Goal: Task Accomplishment & Management: Manage account settings

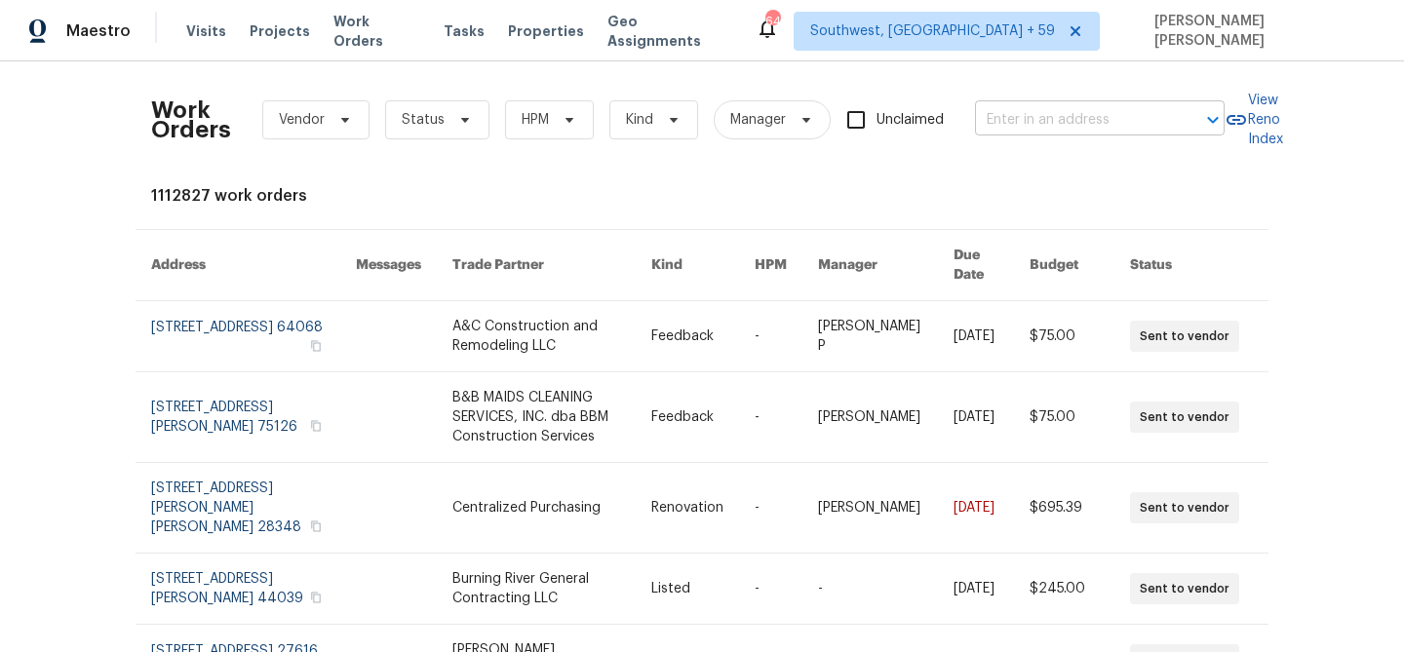
click at [1101, 120] on input "text" at bounding box center [1072, 120] width 195 height 30
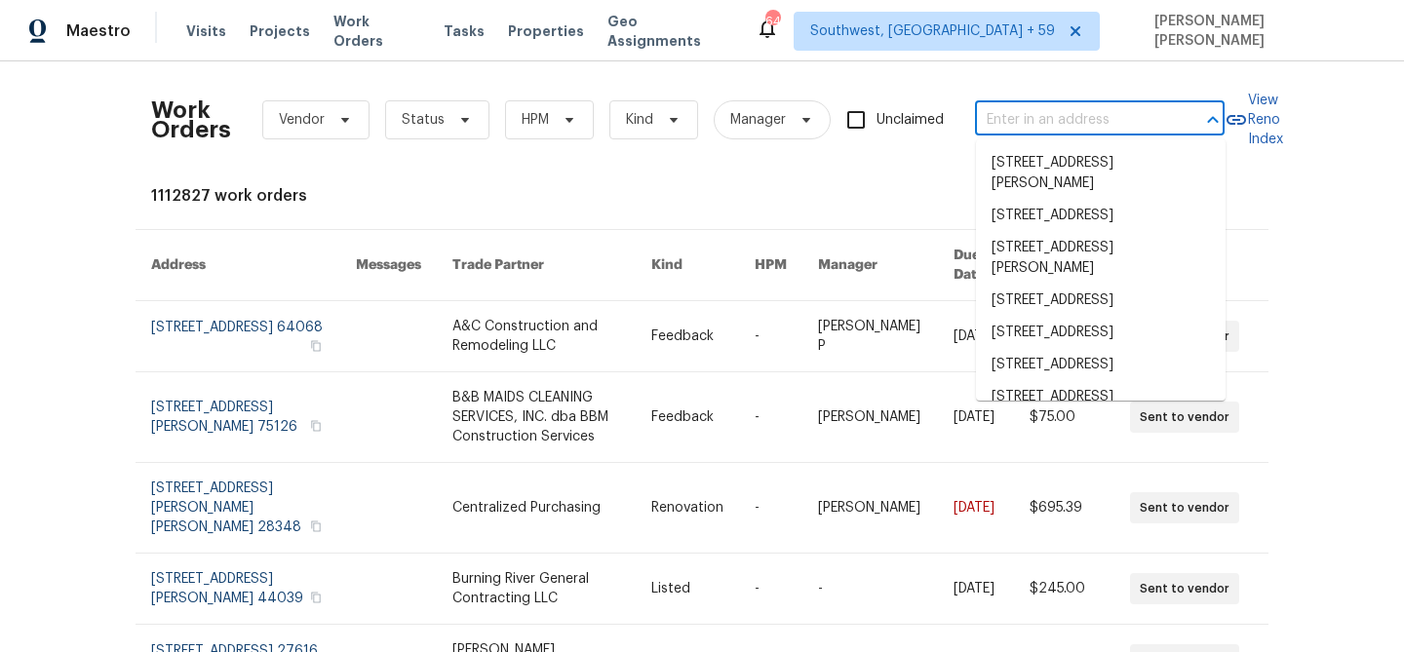
paste input "[STREET_ADDRESS]"
type input "[STREET_ADDRESS]"
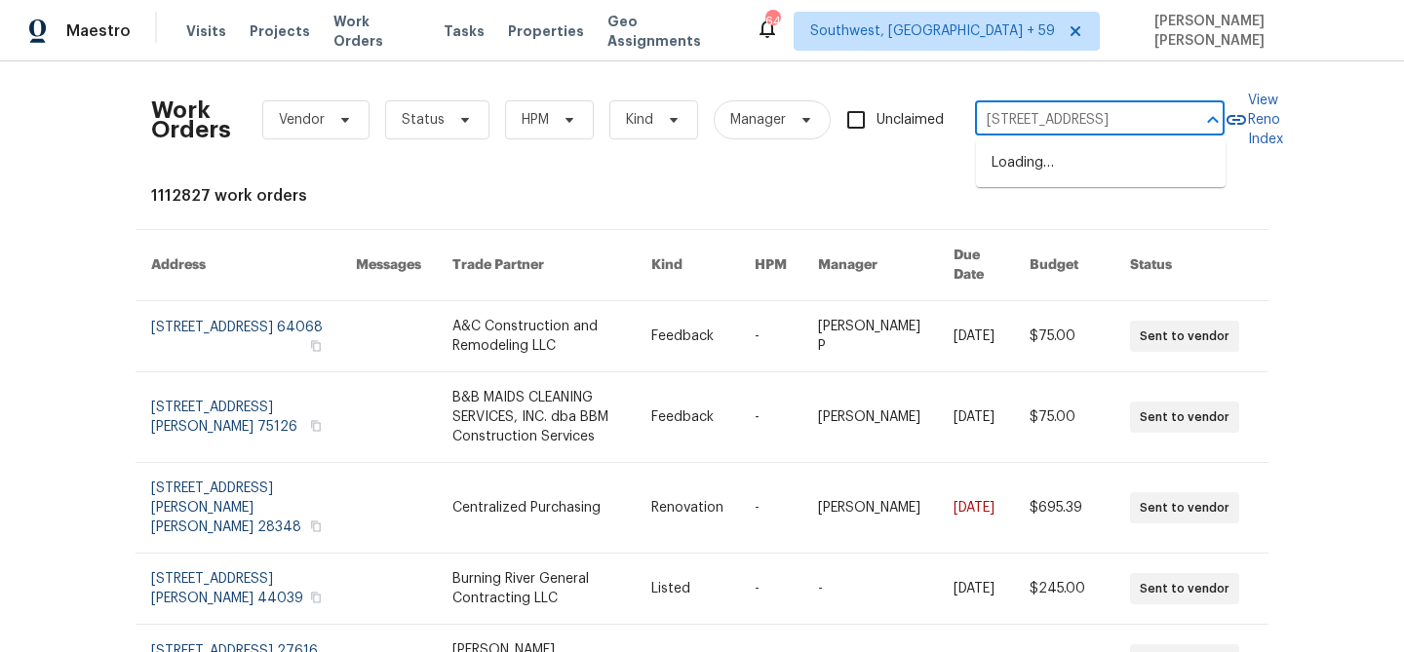
scroll to position [0, 71]
click at [1136, 166] on li "[STREET_ADDRESS]" at bounding box center [1101, 163] width 250 height 32
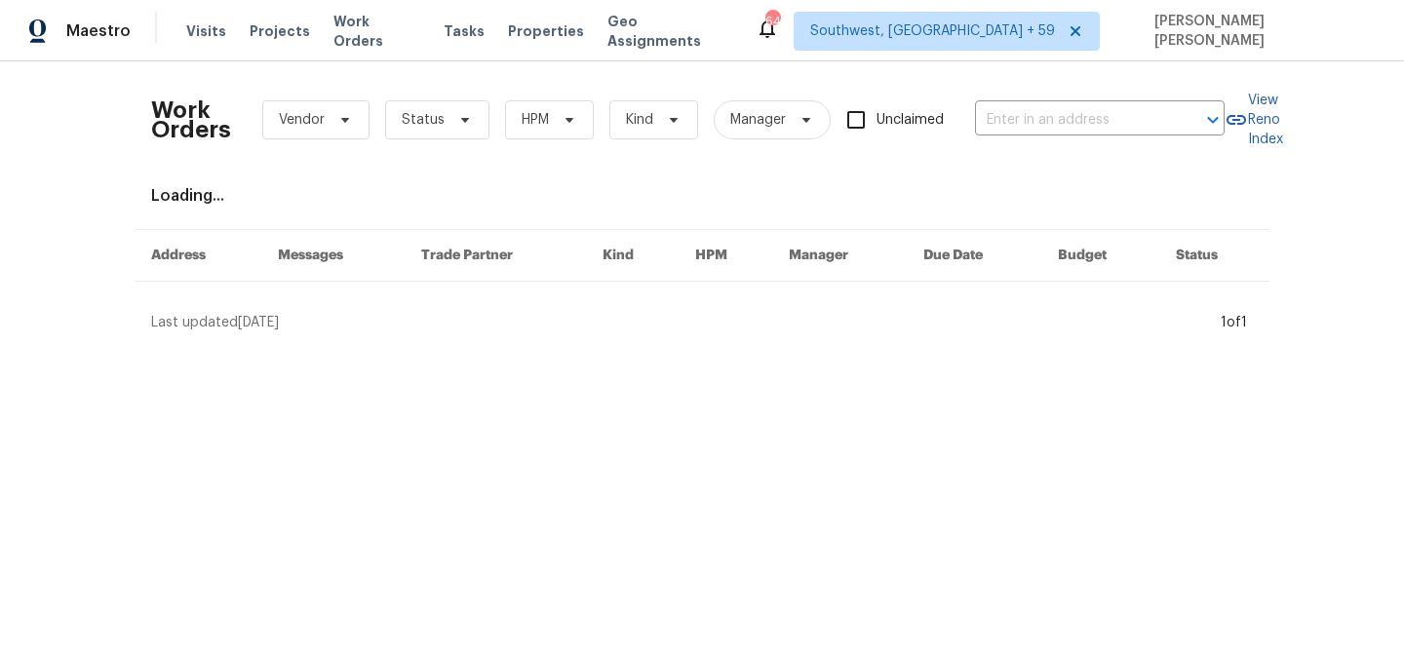
type input "[STREET_ADDRESS]"
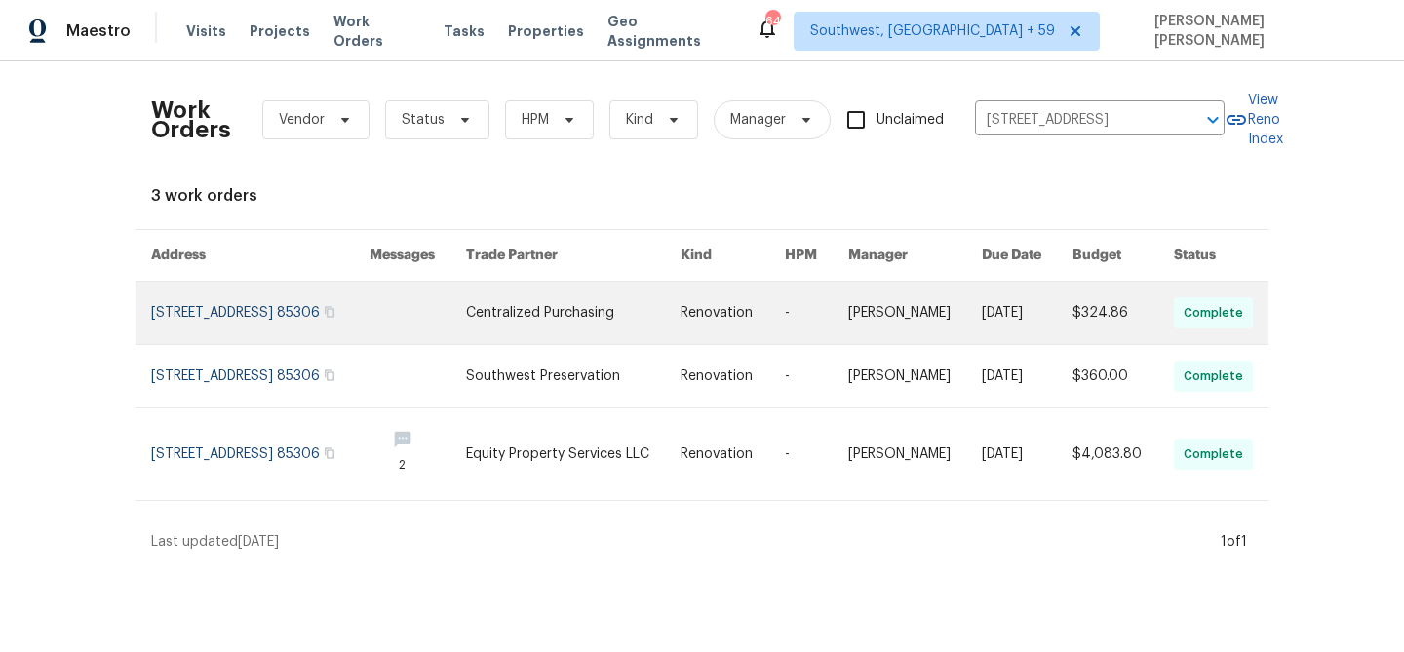
click at [1022, 344] on link at bounding box center [1027, 313] width 91 height 62
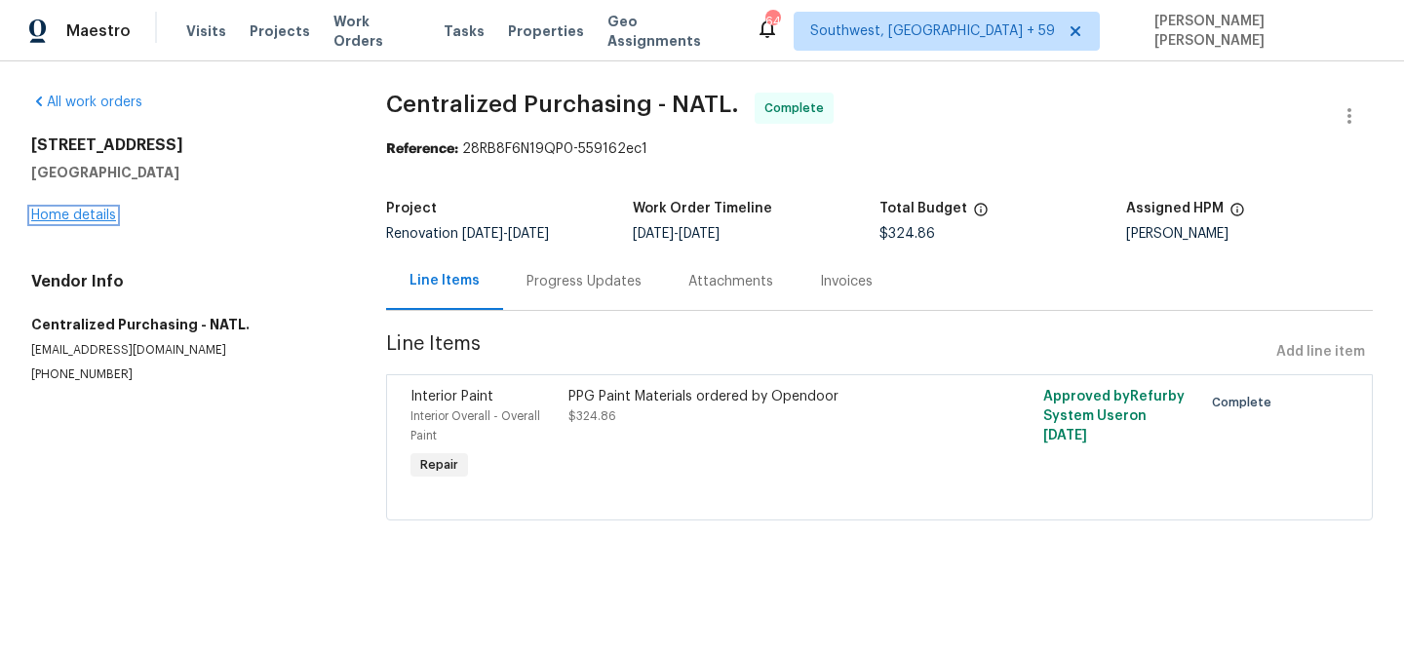
click at [97, 217] on link "Home details" at bounding box center [73, 216] width 85 height 14
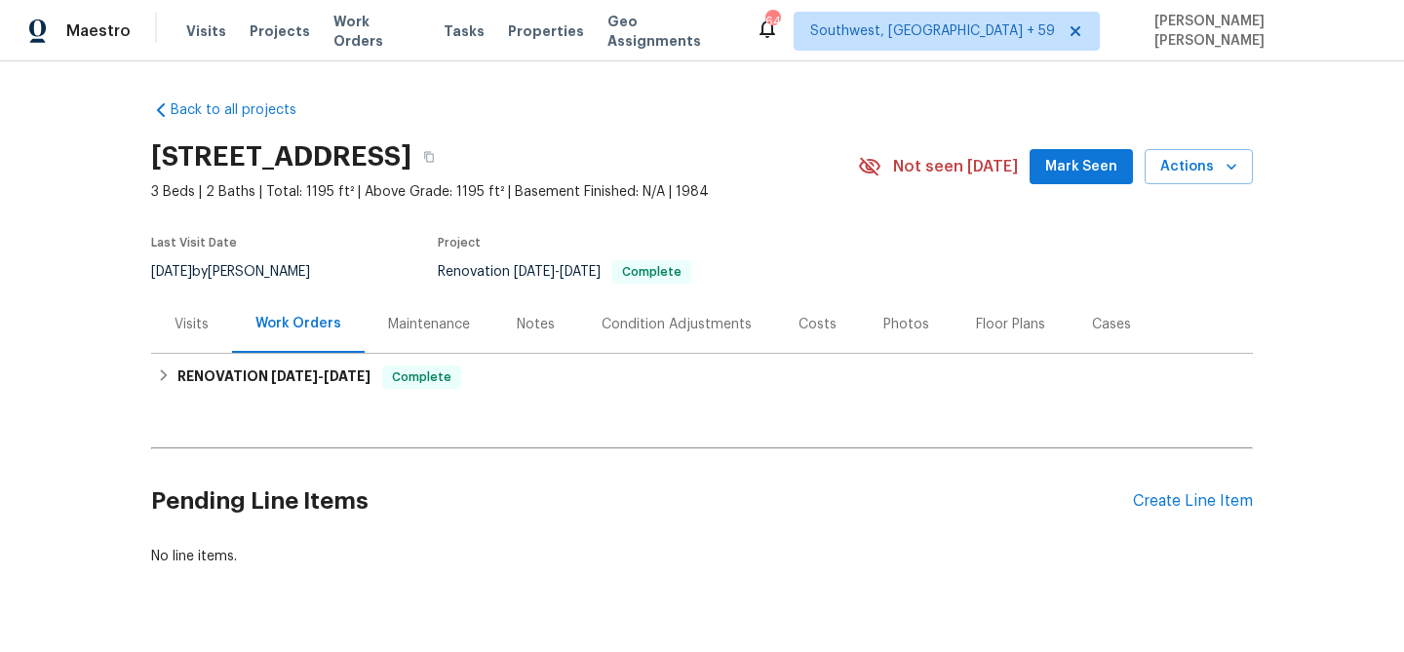
click at [198, 324] on div "Visits" at bounding box center [192, 325] width 34 height 20
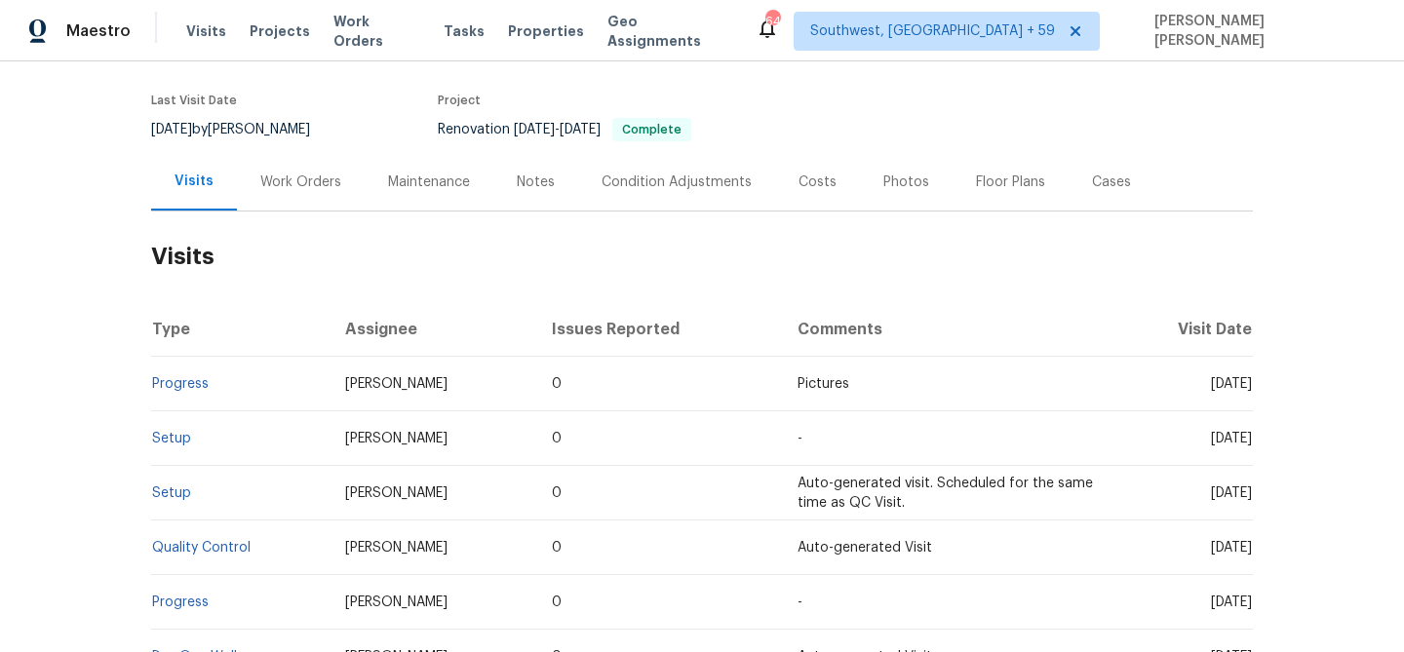
scroll to position [233, 0]
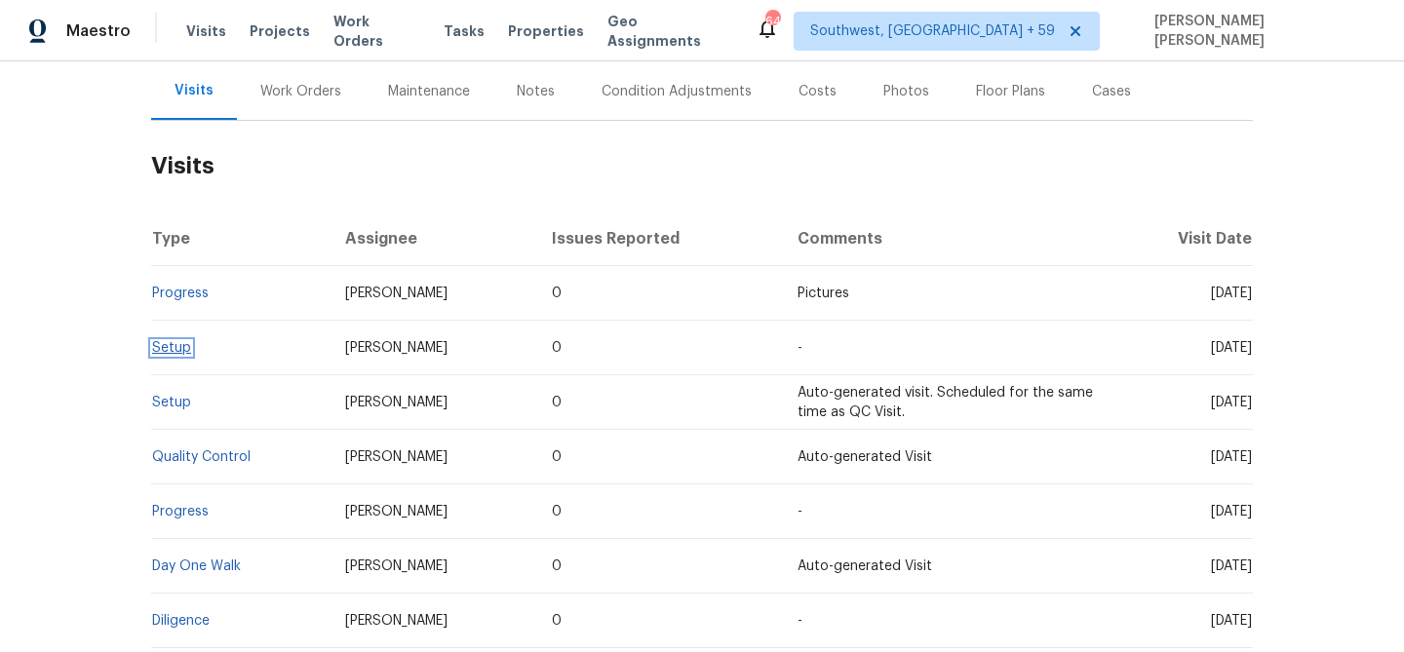
click at [178, 353] on link "Setup" at bounding box center [171, 348] width 39 height 14
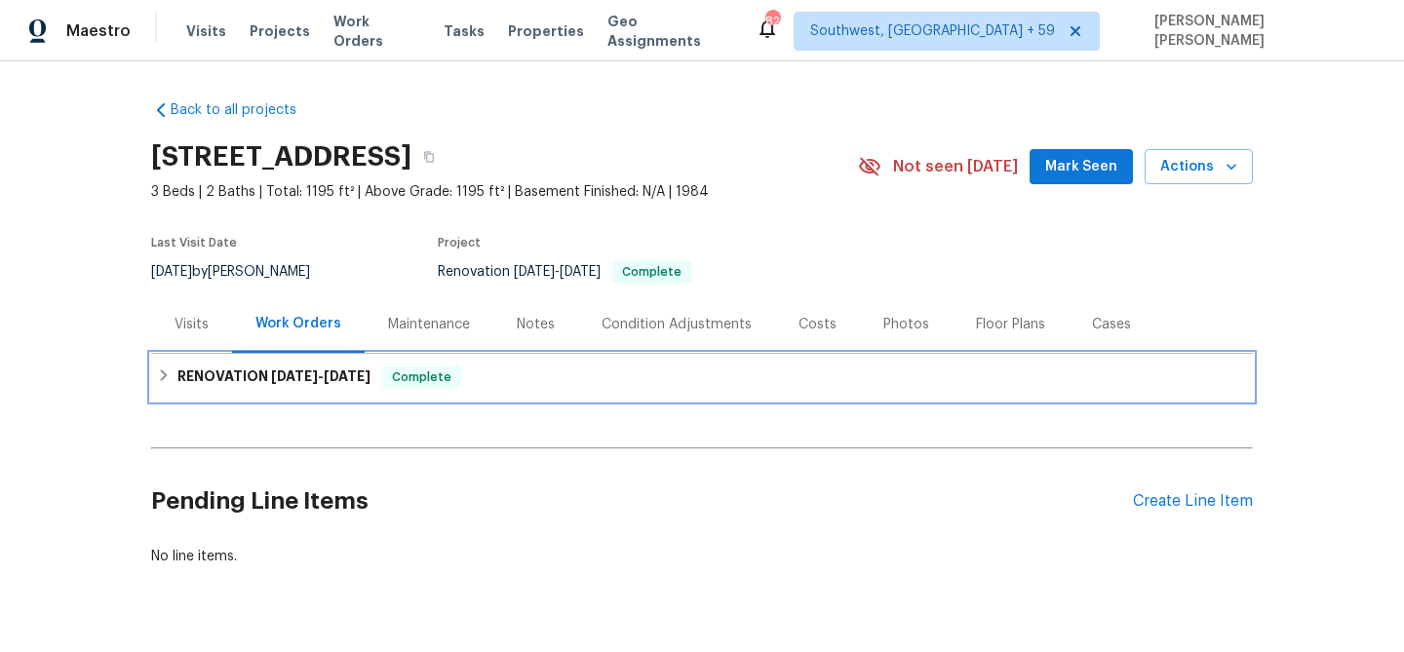
click at [397, 375] on span "Complete" at bounding box center [421, 378] width 75 height 20
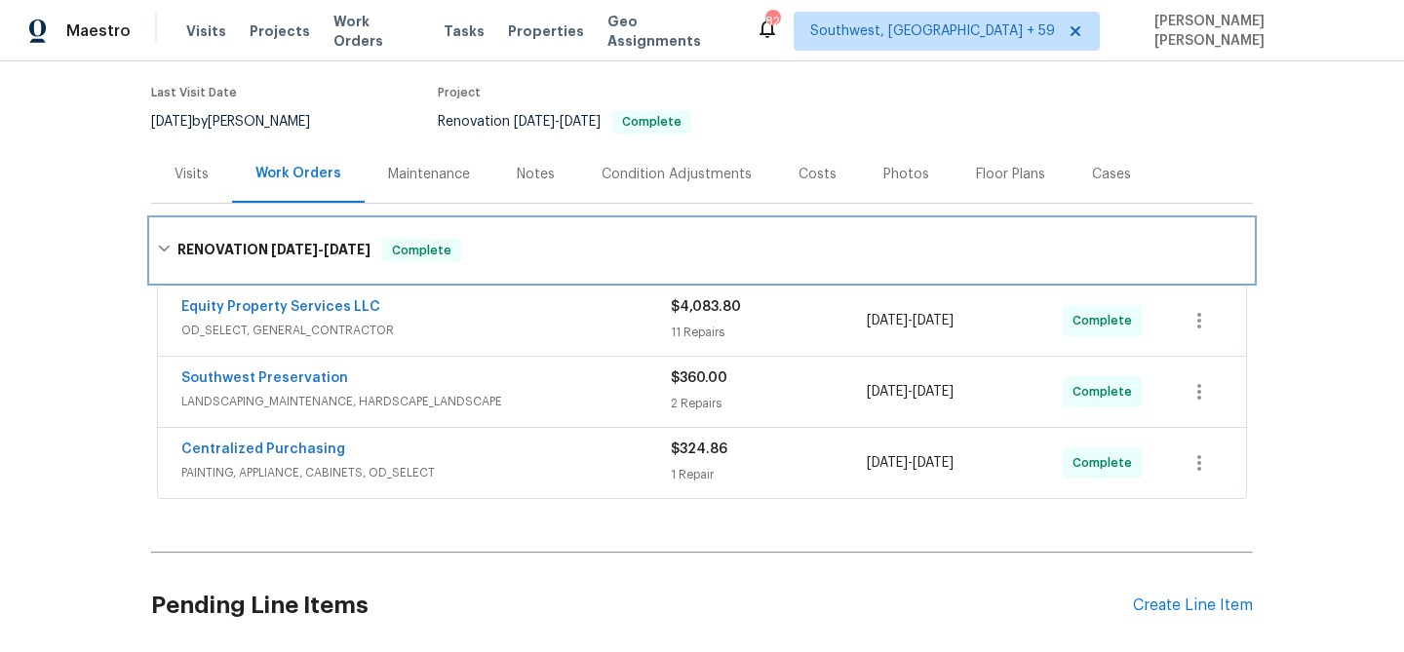
scroll to position [151, 0]
